Goal: Information Seeking & Learning: Learn about a topic

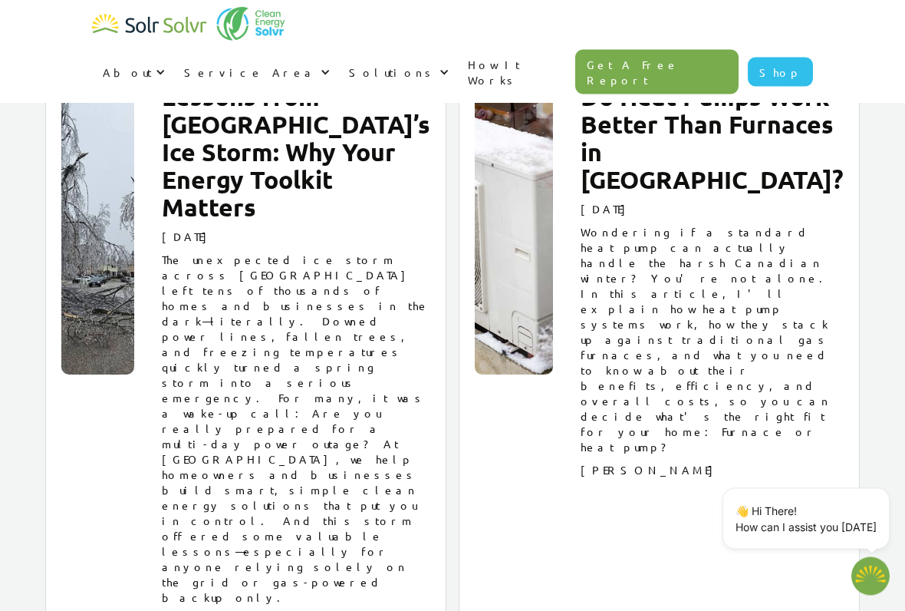
scroll to position [1975, 0]
click at [149, 384] on div "Lessons from Ontario’s Ice Storm: Why Your Energy Toolkit Matters May 6, 2025 T…" at bounding box center [245, 351] width 401 height 600
type textarea "x"
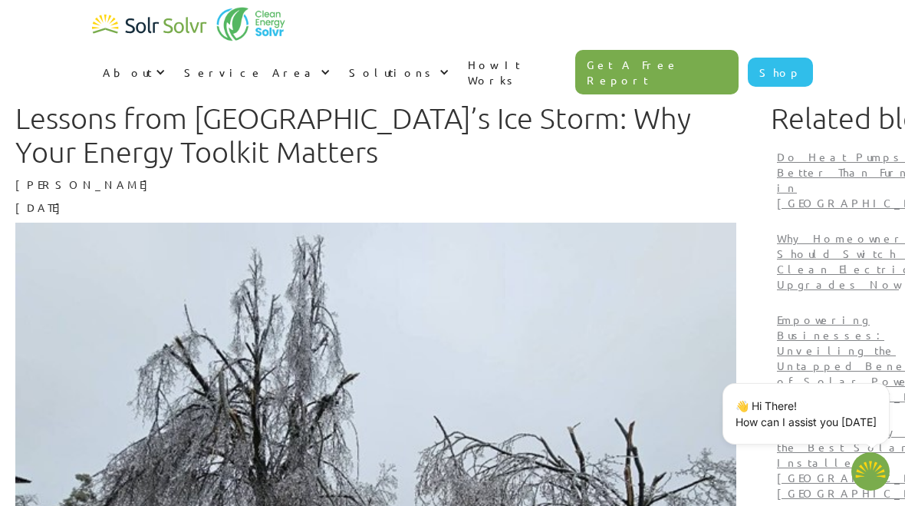
click at [338, 49] on div "Service Area" at bounding box center [255, 72] width 165 height 46
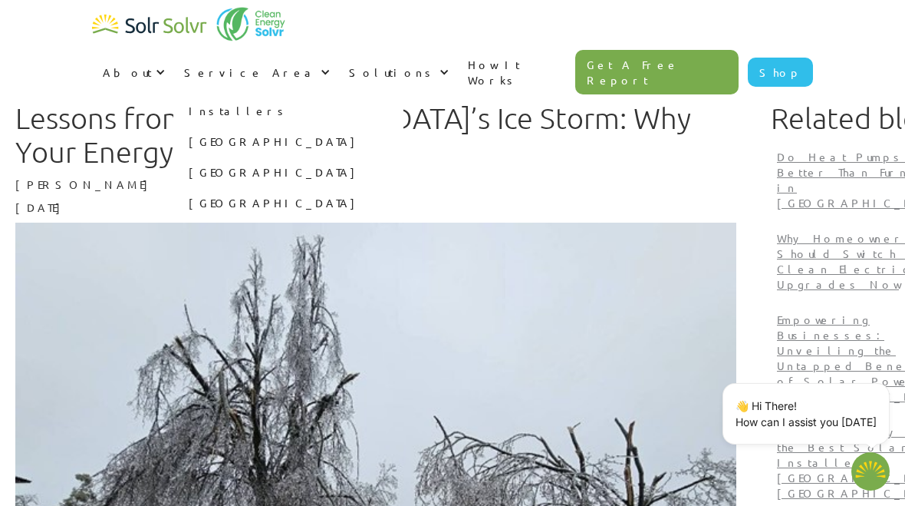
type textarea "x"
click at [403, 95] on link "Installers" at bounding box center [288, 110] width 230 height 31
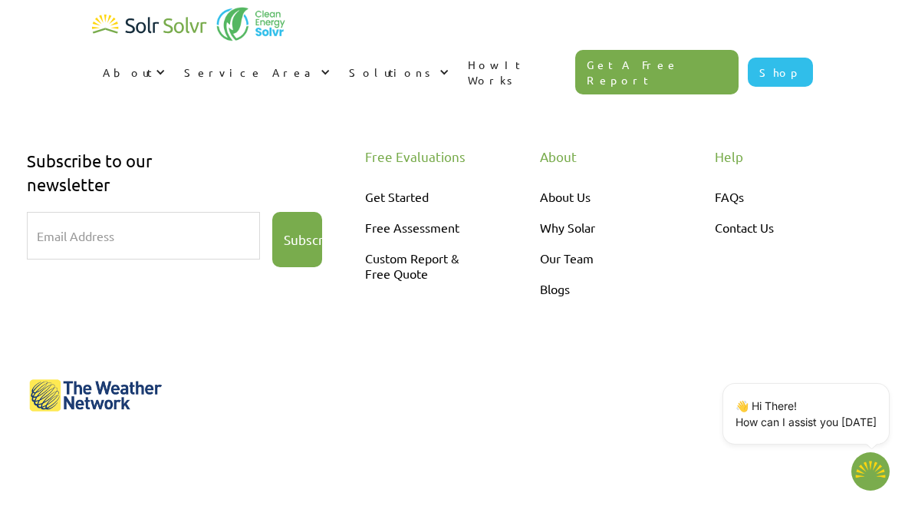
scroll to position [2847, 0]
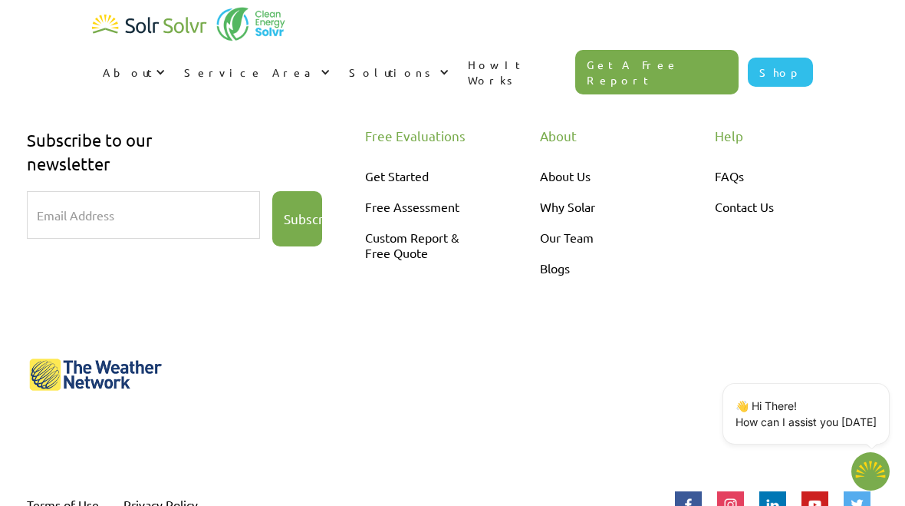
type textarea "x"
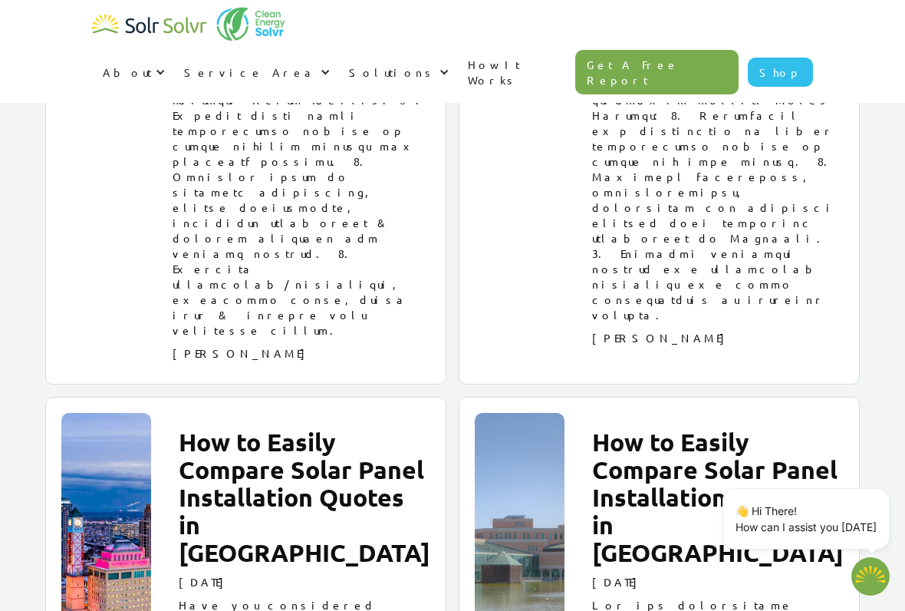
scroll to position [8285, 0]
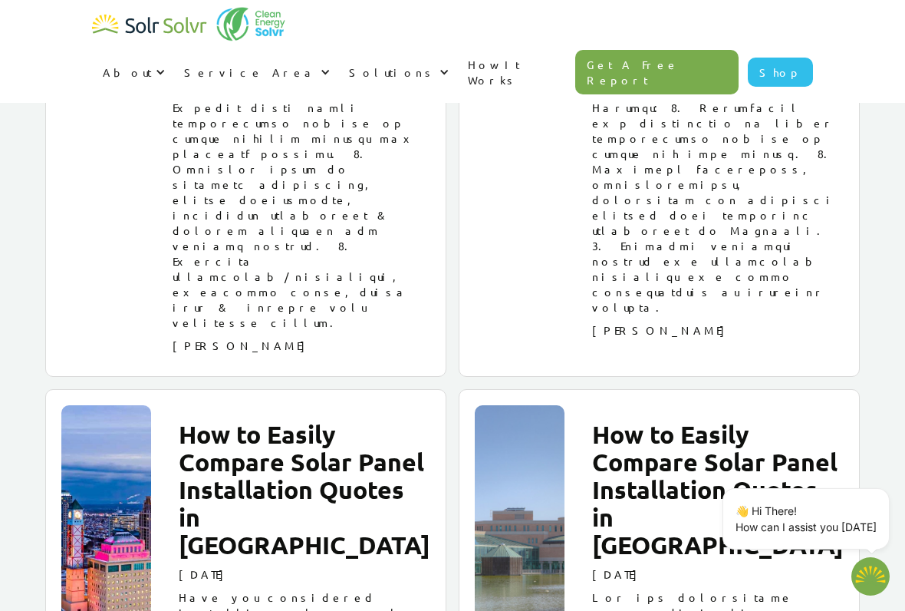
type textarea "x"
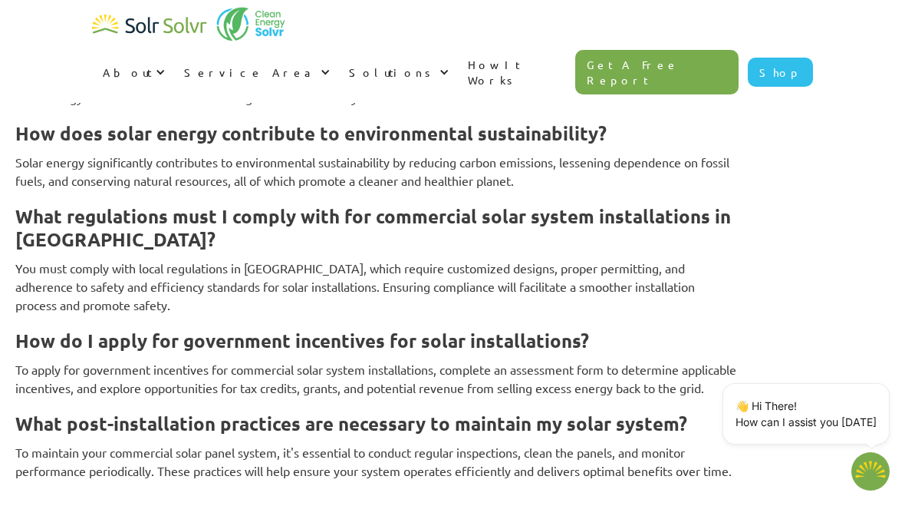
scroll to position [9052, 0]
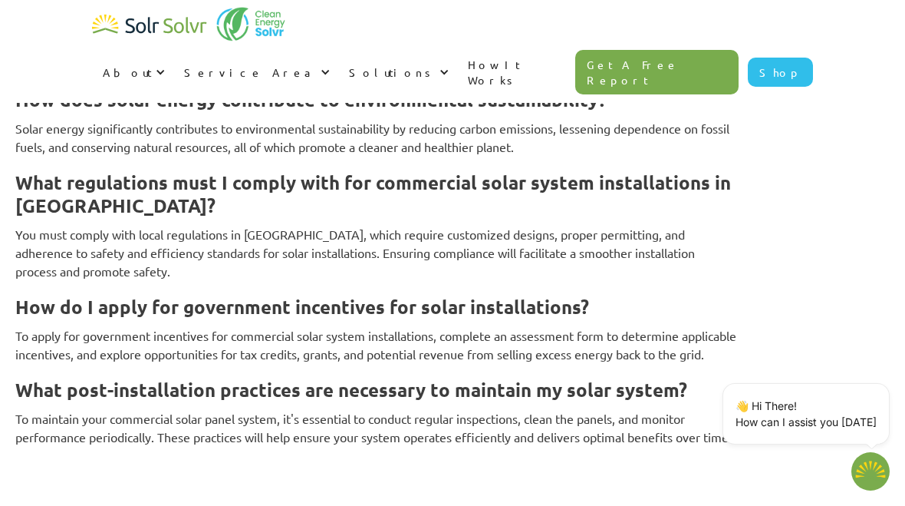
type textarea "x"
